Goal: Task Accomplishment & Management: Complete application form

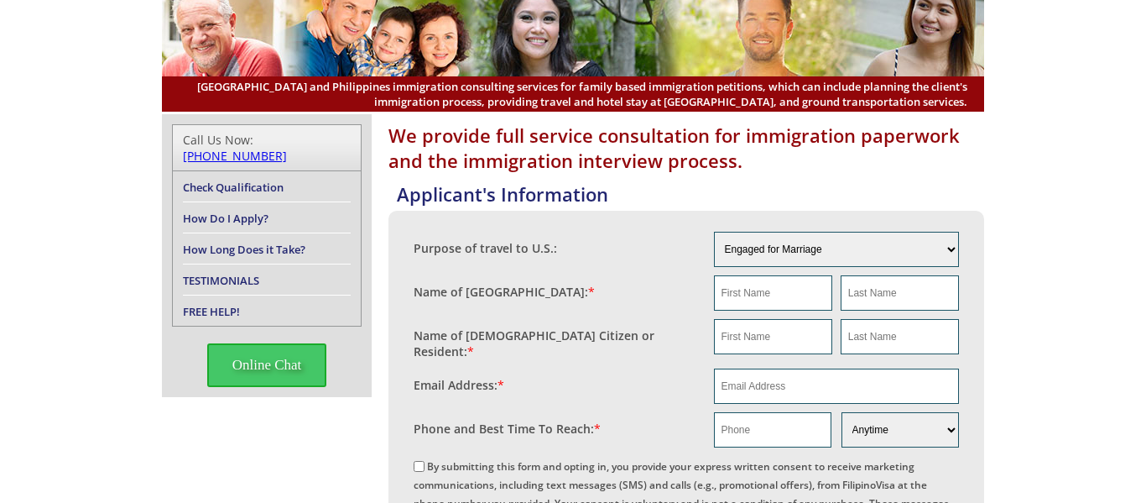
scroll to position [168, 0]
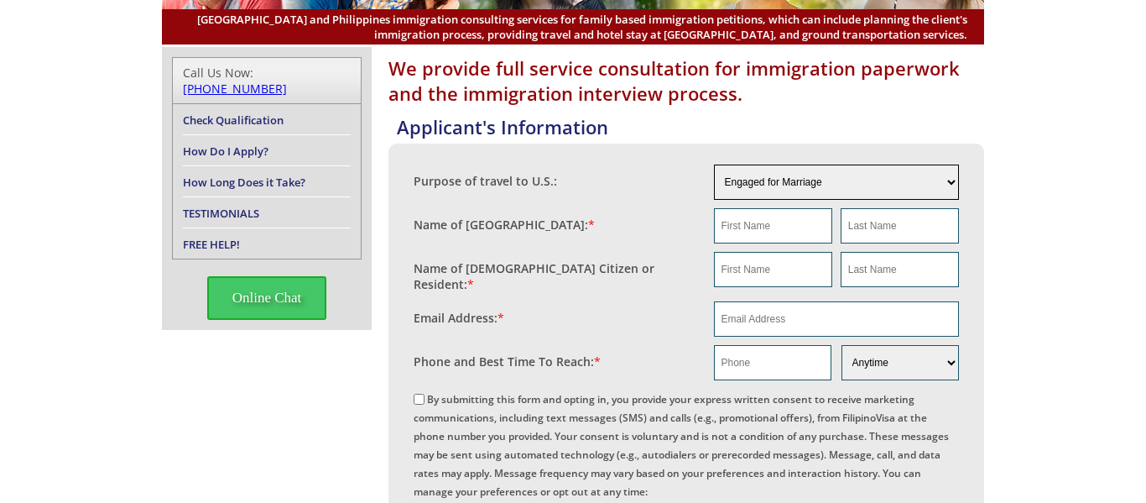
click at [882, 185] on select "Engaged for Marriage Already Married to [DEMOGRAPHIC_DATA] Citizen / Resident F…" at bounding box center [837, 181] width 246 height 35
select select "5"
click at [714, 164] on select "Engaged for Marriage Already Married to [DEMOGRAPHIC_DATA] Citizen / Resident F…" at bounding box center [837, 181] width 246 height 35
click at [789, 222] on input "text" at bounding box center [773, 225] width 118 height 35
type input "neziah"
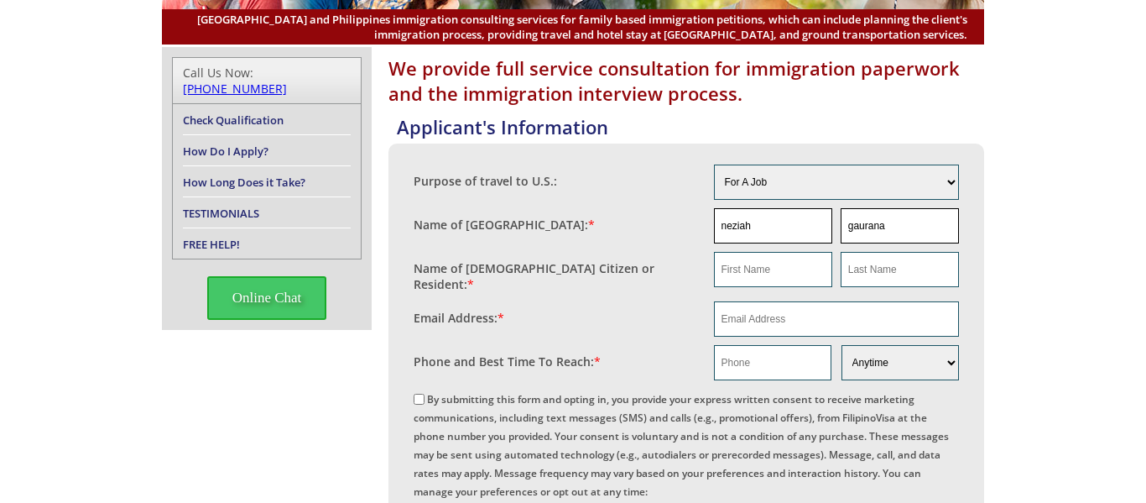
type input "gaurana"
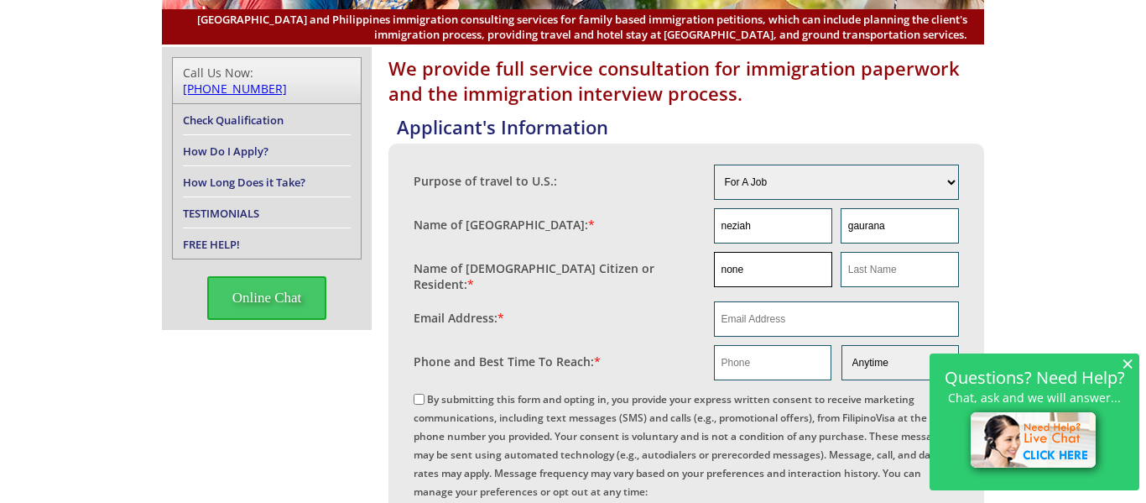
type input "none"
